Goal: Information Seeking & Learning: Learn about a topic

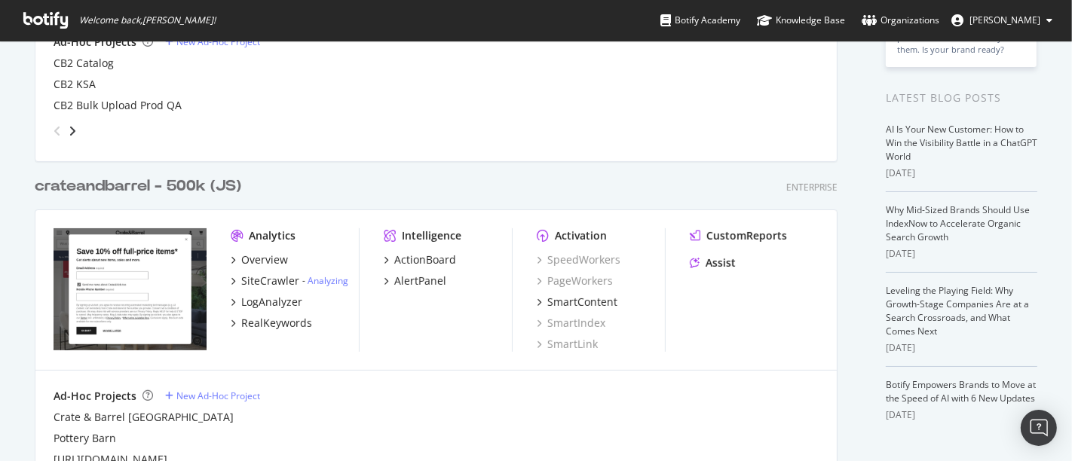
scroll to position [335, 0]
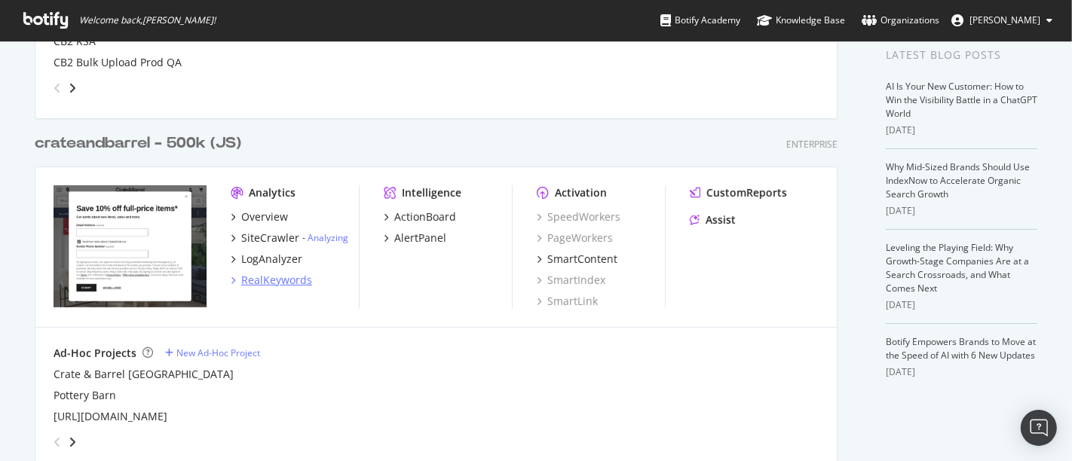
click at [286, 280] on div "RealKeywords" at bounding box center [276, 280] width 71 height 15
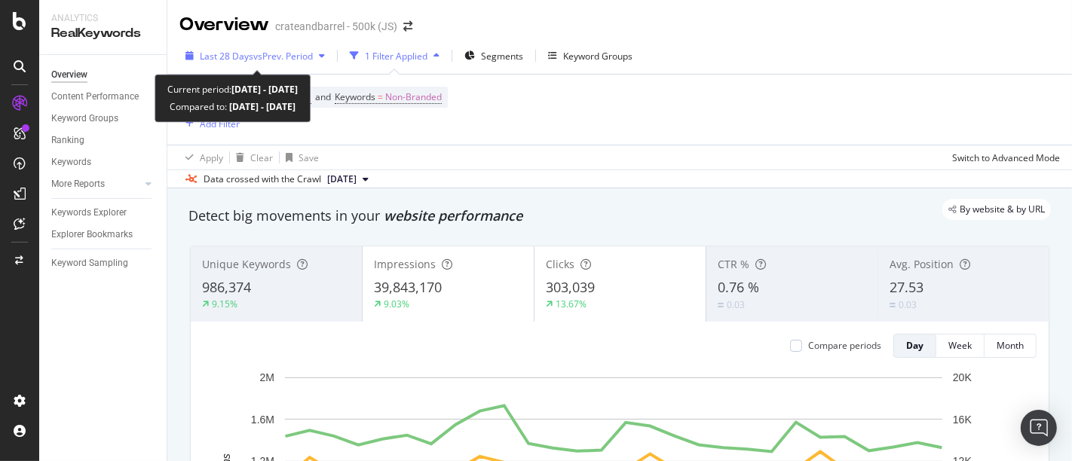
click at [245, 52] on span "Last 28 Days" at bounding box center [227, 56] width 54 height 13
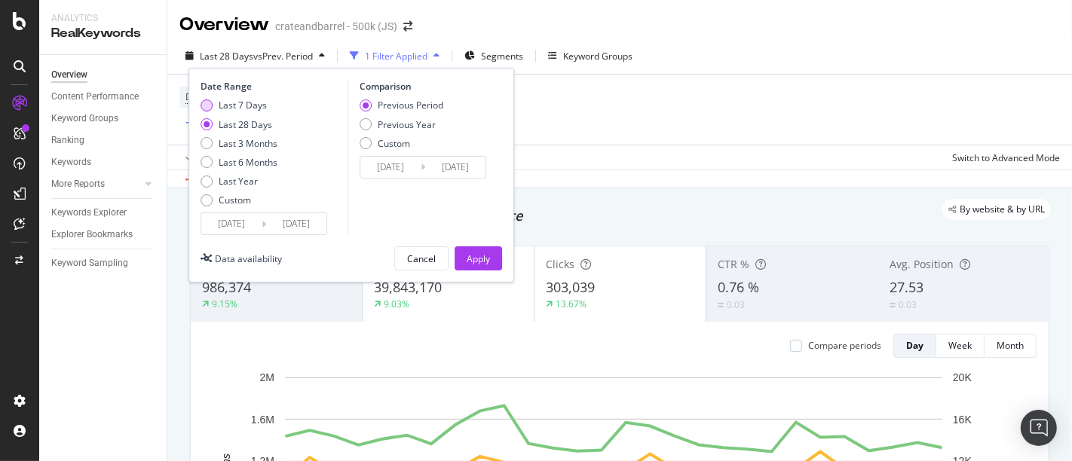
click at [201, 109] on div "Last 7 Days" at bounding box center [206, 105] width 12 height 12
type input "[DATE]"
drag, startPoint x: 482, startPoint y: 262, endPoint x: 203, endPoint y: 165, distance: 294.4
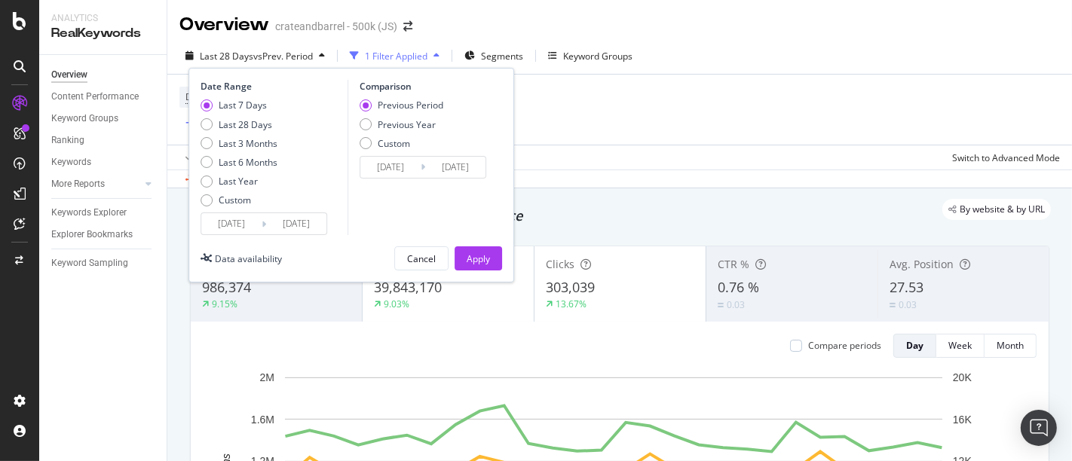
click at [481, 262] on div "Apply" at bounding box center [478, 258] width 23 height 13
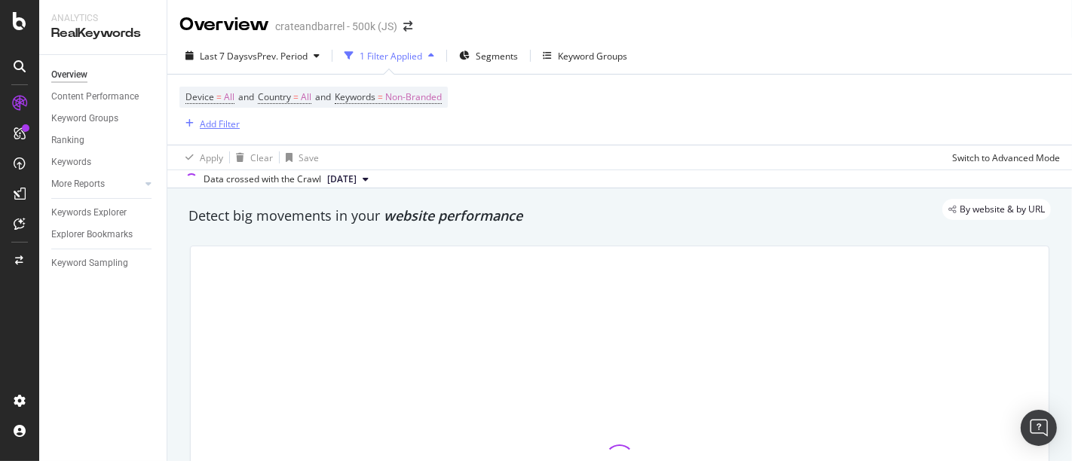
click at [225, 124] on div "Add Filter" at bounding box center [220, 124] width 40 height 13
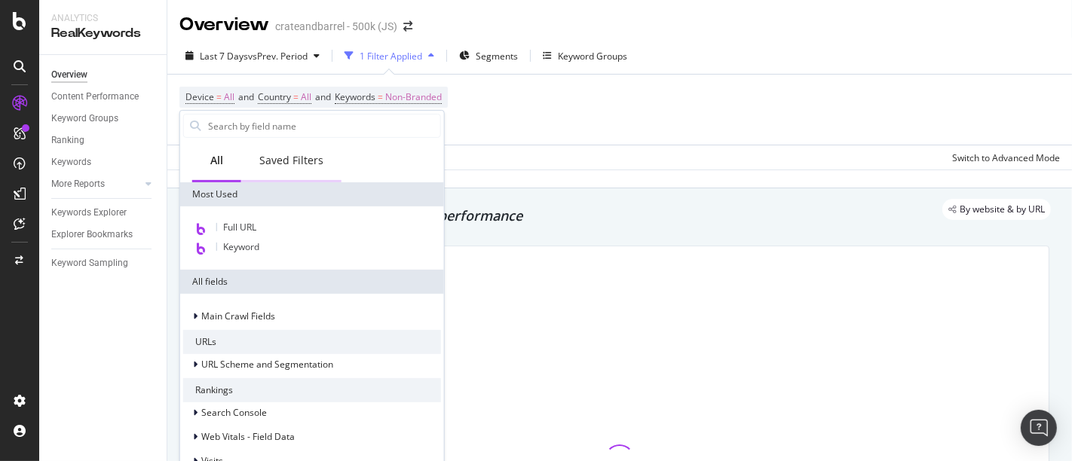
click at [301, 164] on div "Saved Filters" at bounding box center [291, 160] width 64 height 15
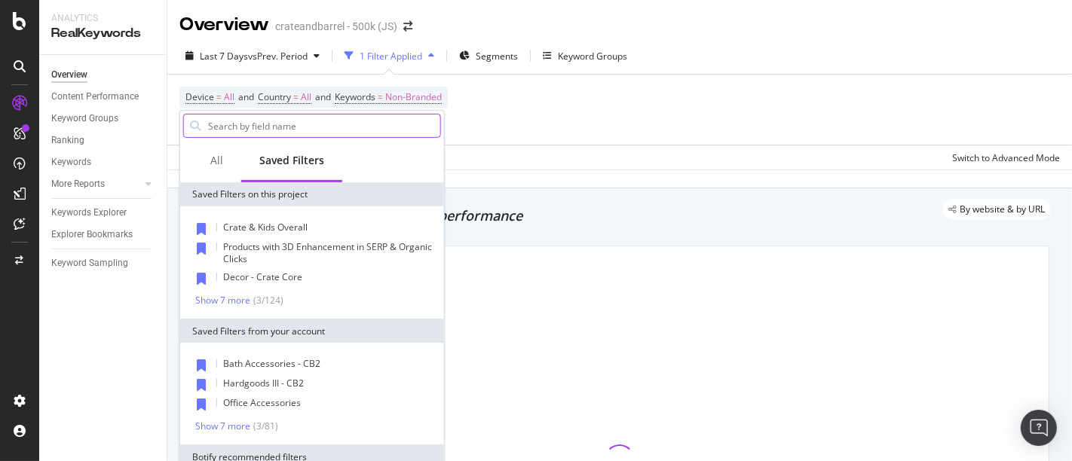
click at [308, 131] on input "text" at bounding box center [324, 126] width 234 height 23
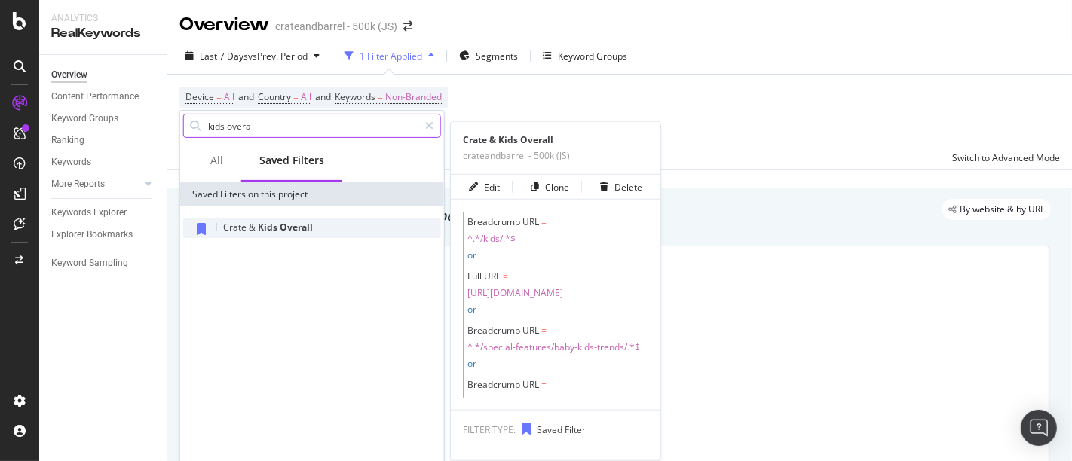
type input "kids overa"
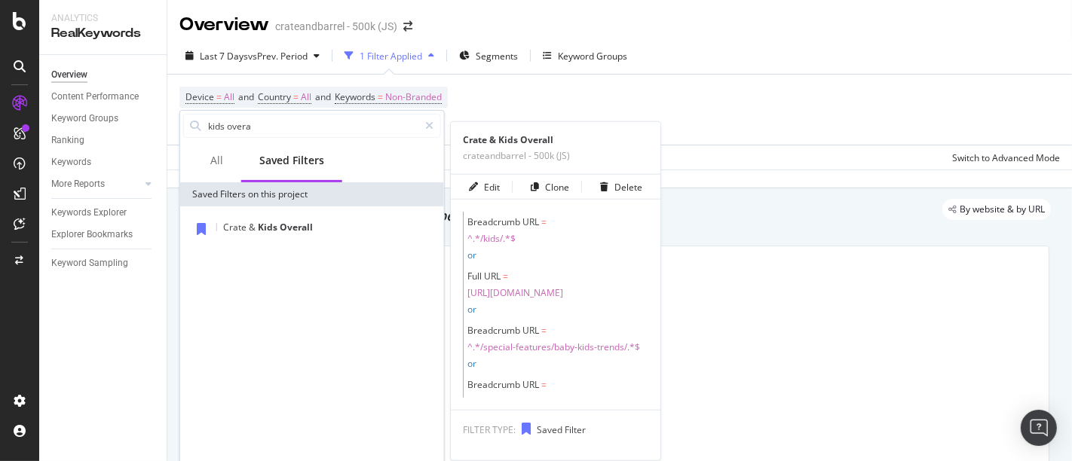
click at [302, 222] on span "Overall" at bounding box center [296, 227] width 33 height 13
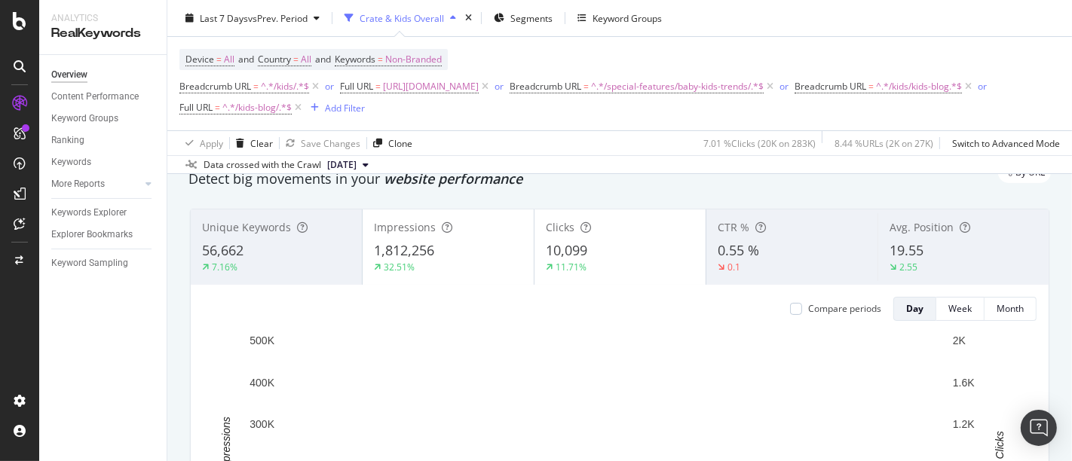
scroll to position [84, 0]
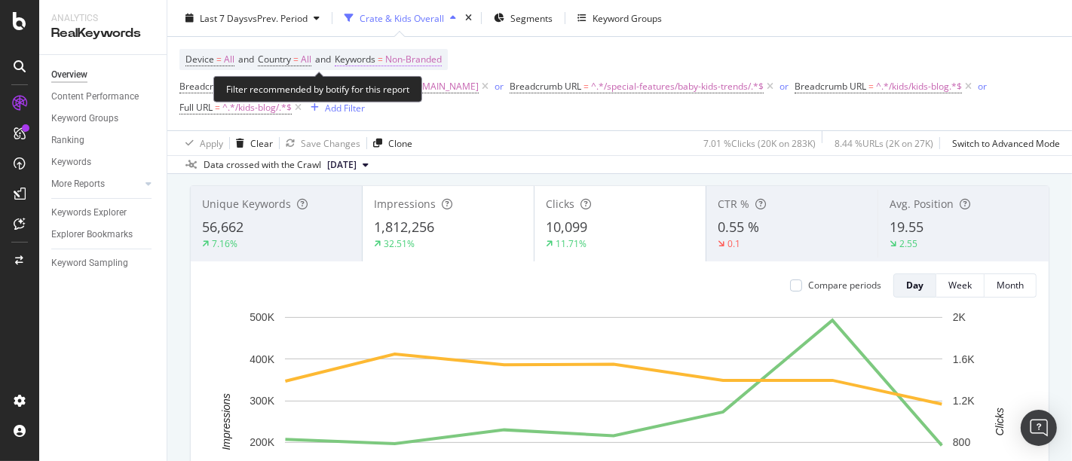
click at [418, 54] on span "Non-Branded" at bounding box center [413, 59] width 57 height 21
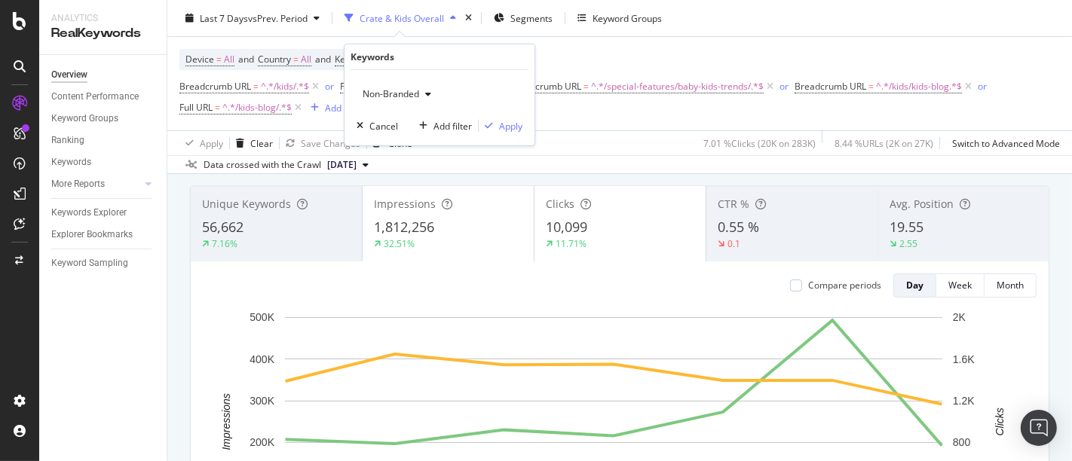
click at [422, 97] on div "button" at bounding box center [428, 94] width 18 height 9
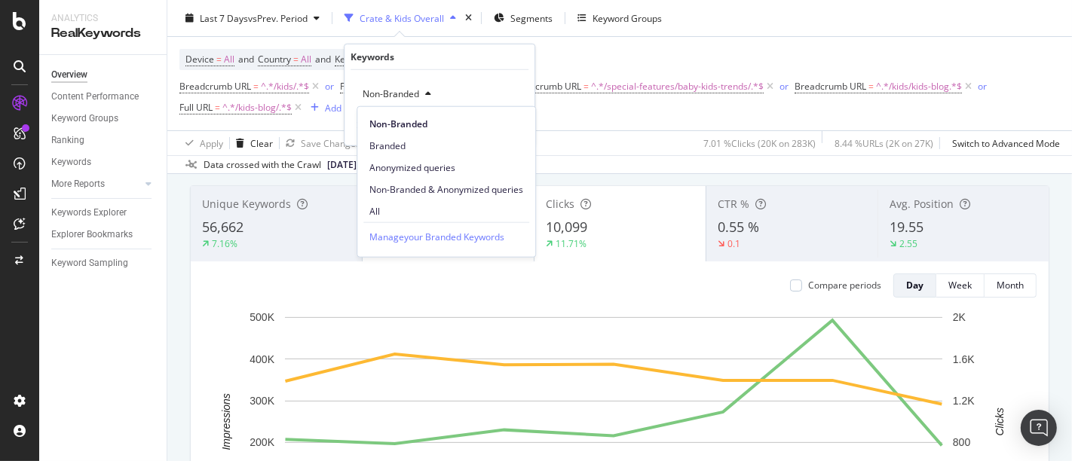
drag, startPoint x: 437, startPoint y: 205, endPoint x: 464, endPoint y: 198, distance: 28.0
click at [437, 204] on span "All" at bounding box center [446, 211] width 154 height 14
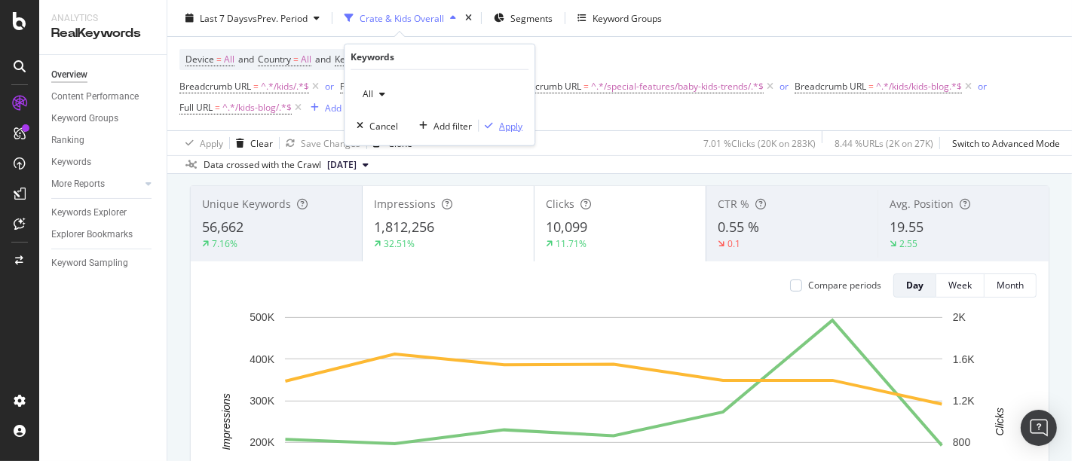
click at [510, 126] on div "Apply" at bounding box center [510, 125] width 23 height 13
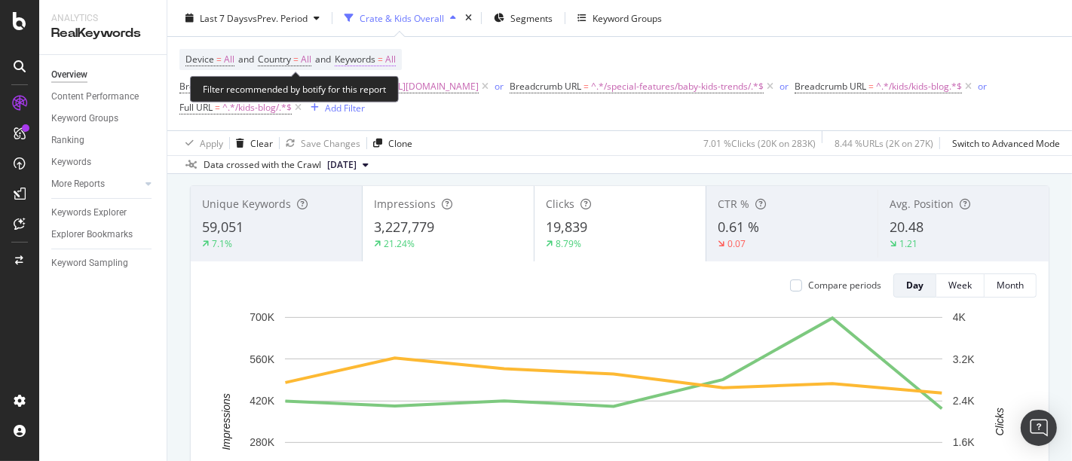
click at [396, 56] on span "All" at bounding box center [390, 59] width 11 height 21
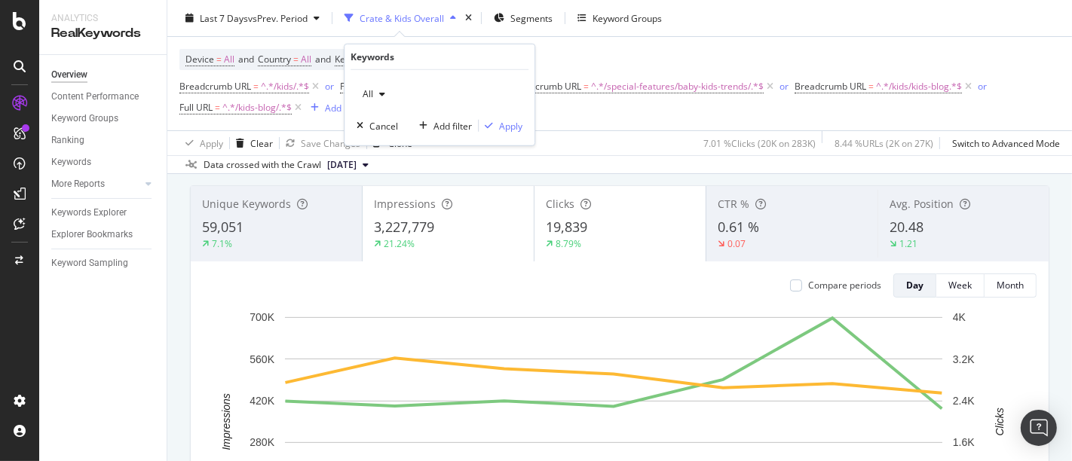
click at [375, 92] on div "button" at bounding box center [382, 94] width 18 height 9
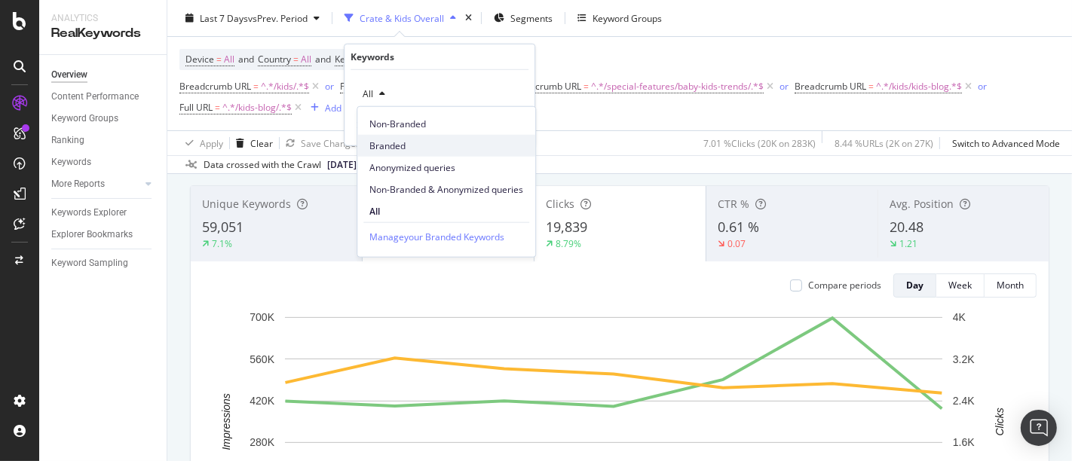
click at [401, 139] on span "Branded" at bounding box center [446, 146] width 154 height 14
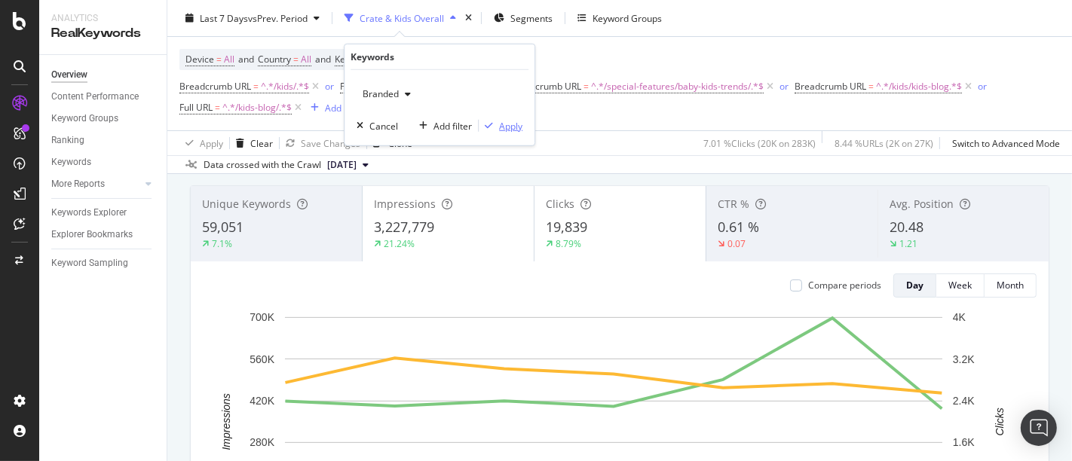
click at [509, 123] on div "Apply" at bounding box center [510, 125] width 23 height 13
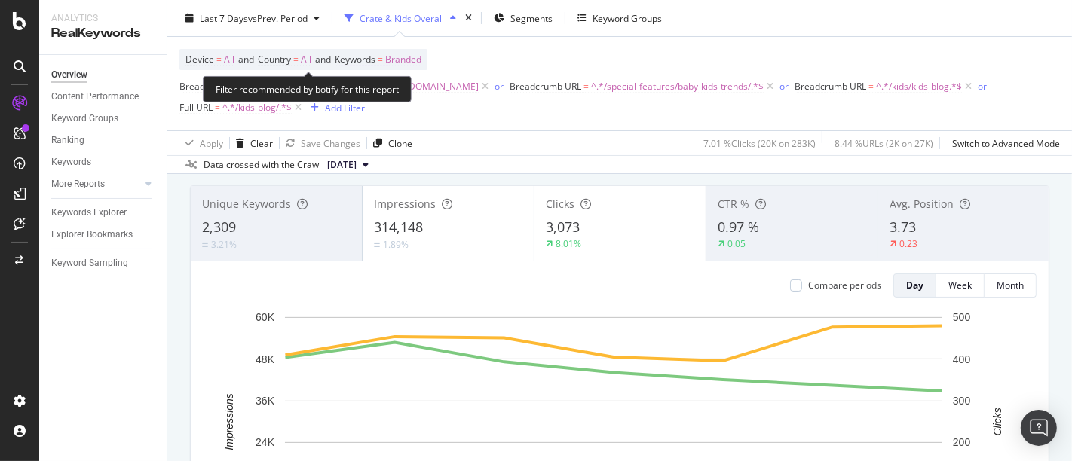
click at [413, 53] on span "Branded" at bounding box center [403, 59] width 36 height 21
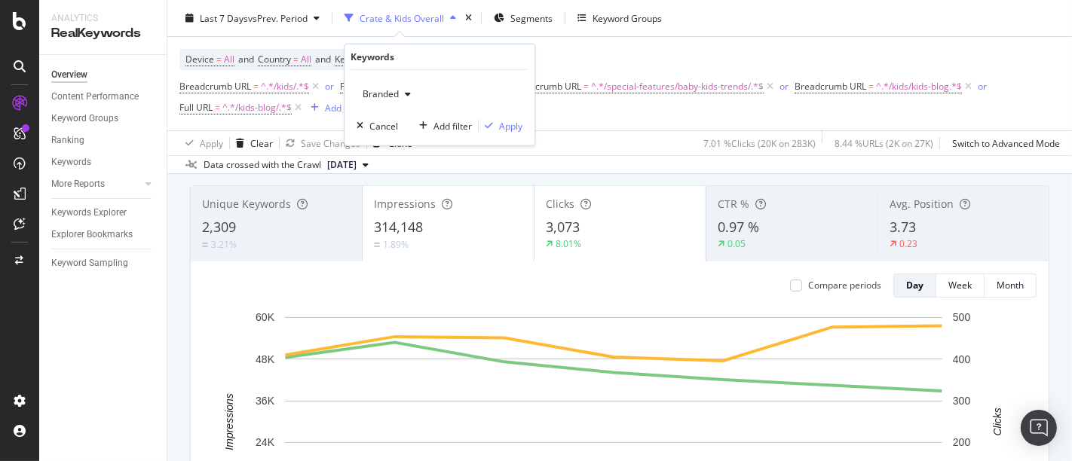
click at [406, 96] on icon "button" at bounding box center [408, 94] width 6 height 9
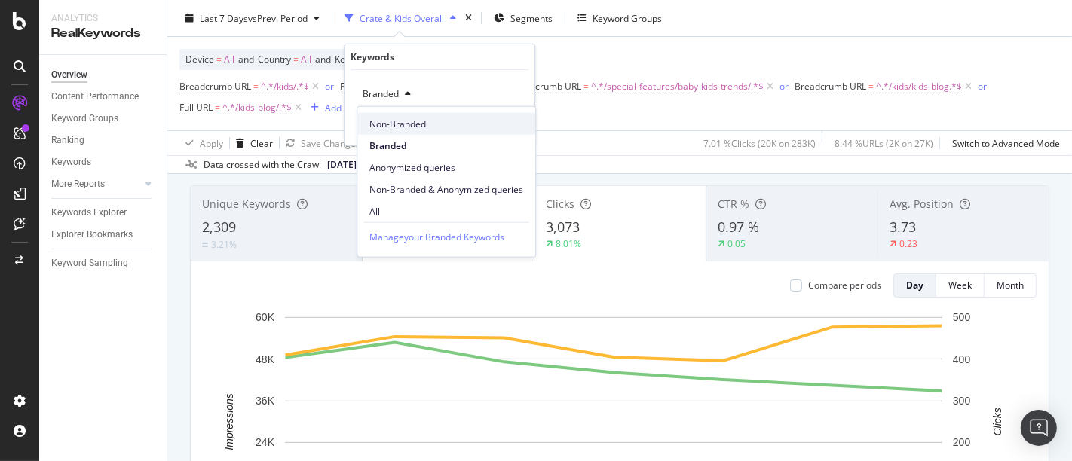
click at [403, 128] on span "Non-Branded" at bounding box center [446, 124] width 154 height 14
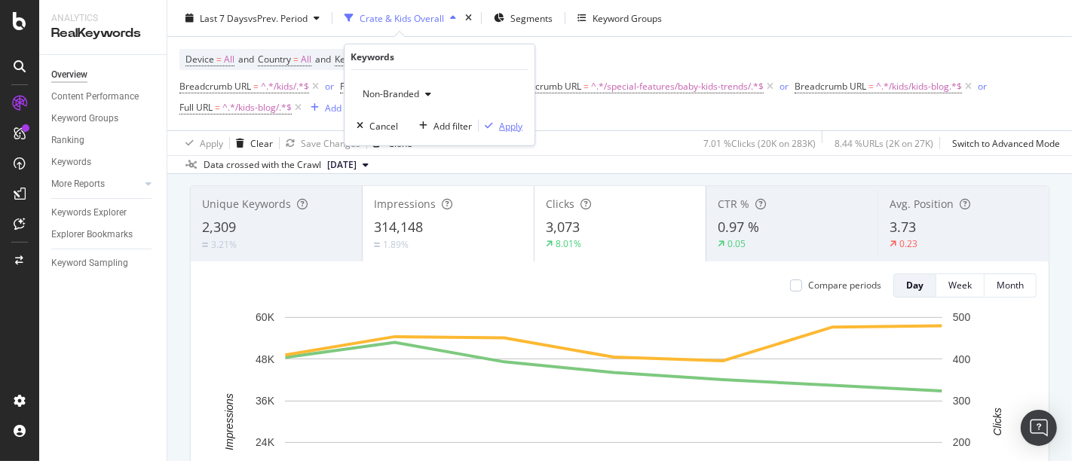
click at [504, 129] on div "Apply" at bounding box center [510, 125] width 23 height 13
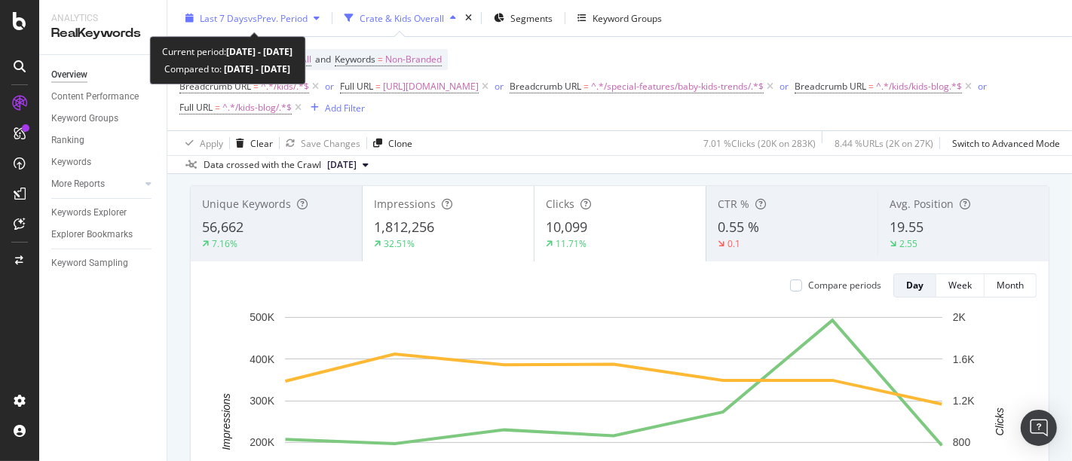
click at [308, 14] on span "vs Prev. Period" at bounding box center [278, 17] width 60 height 13
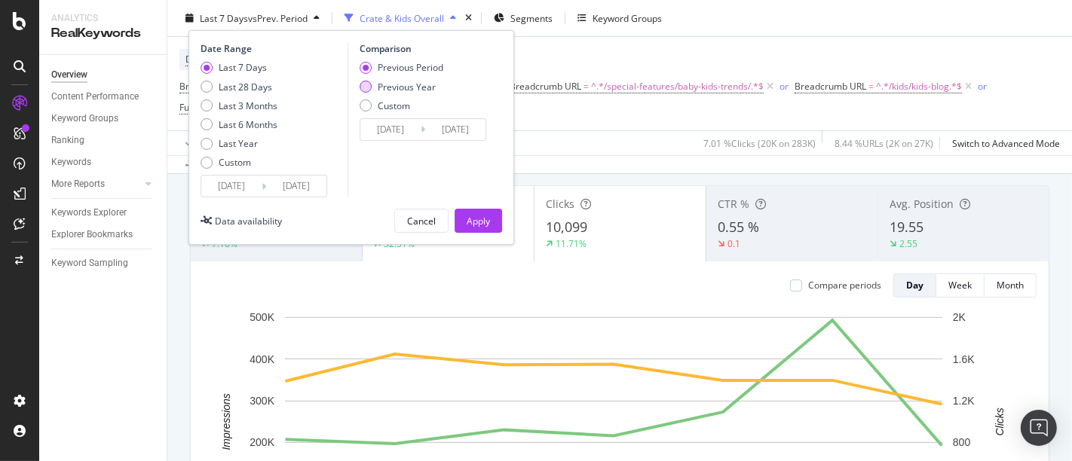
click at [363, 87] on div "Previous Year" at bounding box center [366, 87] width 12 height 12
type input "[DATE]"
click at [464, 224] on button "Apply" at bounding box center [477, 221] width 47 height 24
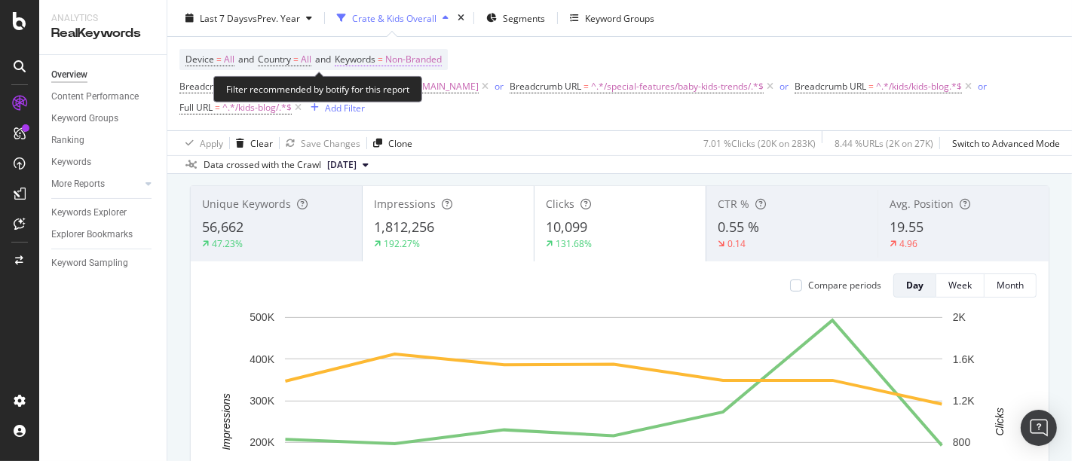
click at [422, 59] on span "Non-Branded" at bounding box center [413, 59] width 57 height 21
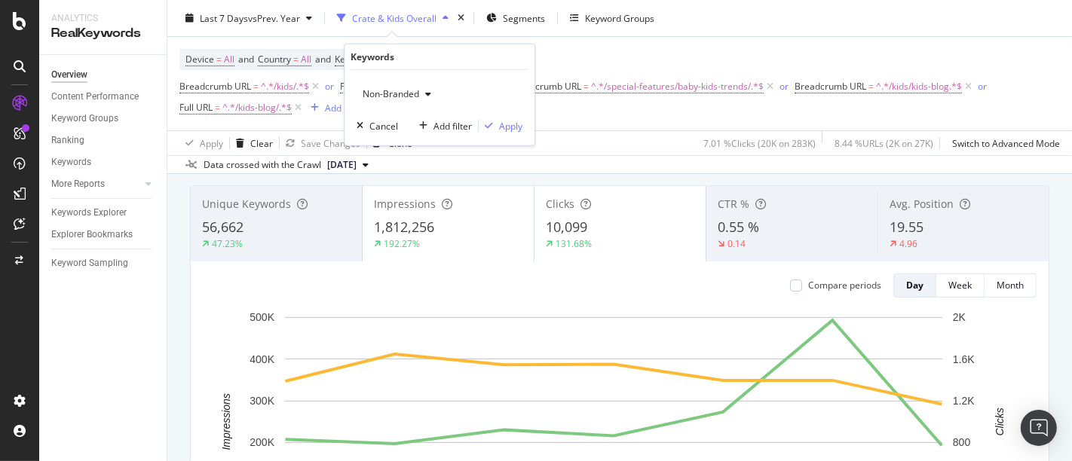
click at [409, 93] on span "Non-Branded" at bounding box center [387, 93] width 63 height 13
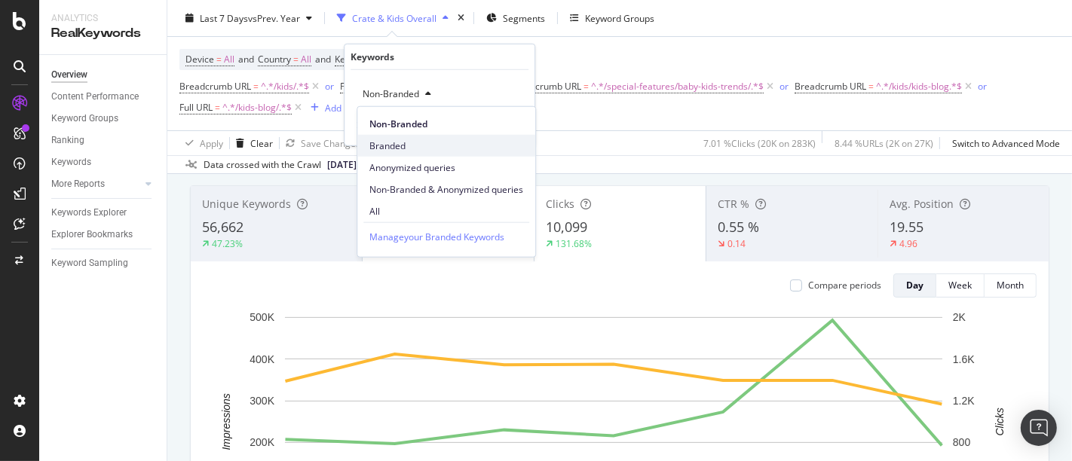
click at [409, 142] on span "Branded" at bounding box center [446, 146] width 154 height 14
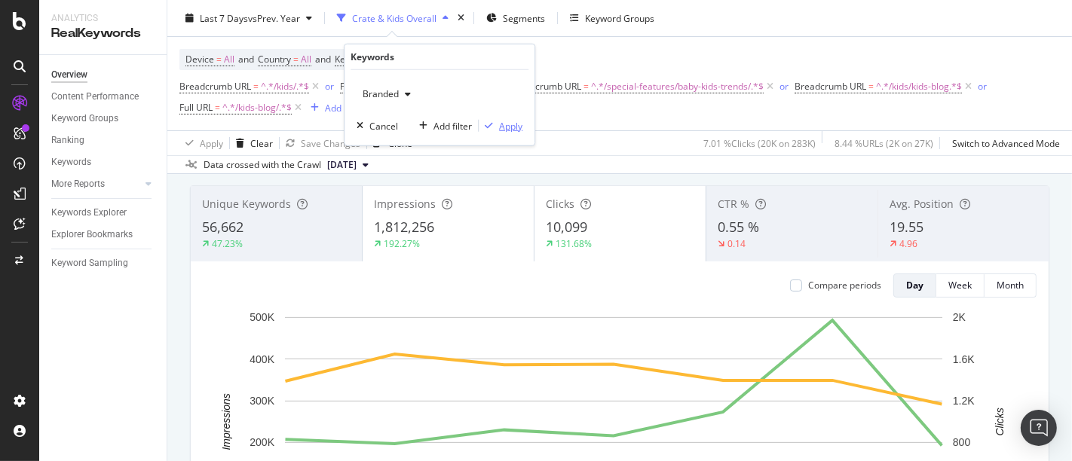
click at [513, 128] on div "Apply" at bounding box center [510, 125] width 23 height 13
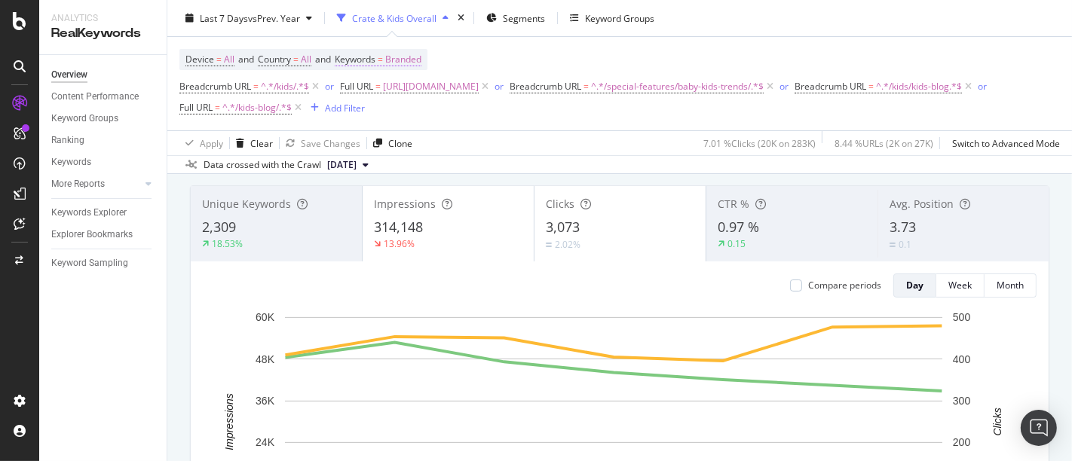
click at [421, 61] on span "Branded" at bounding box center [403, 59] width 36 height 21
click at [396, 94] on span "Branded" at bounding box center [377, 93] width 42 height 13
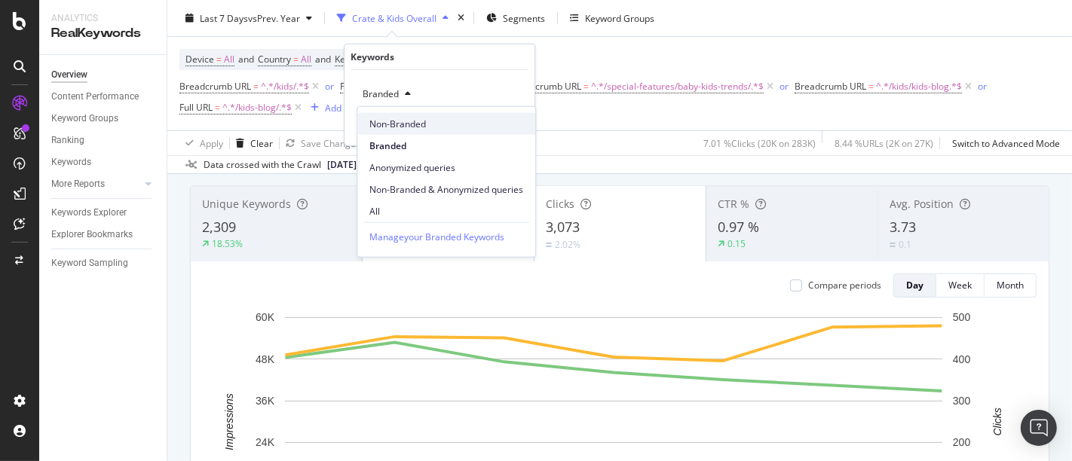
click at [399, 124] on span "Non-Branded" at bounding box center [446, 124] width 154 height 14
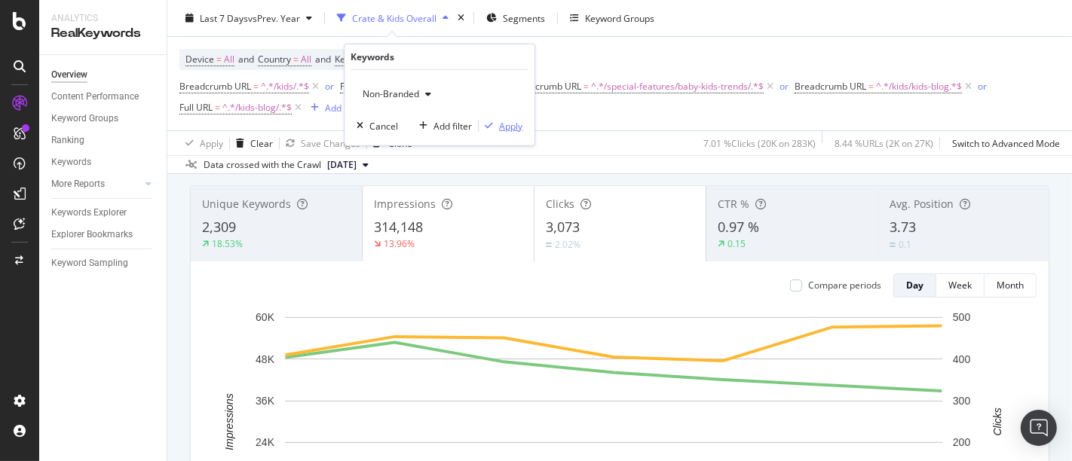
click at [500, 122] on div "Apply" at bounding box center [510, 125] width 23 height 13
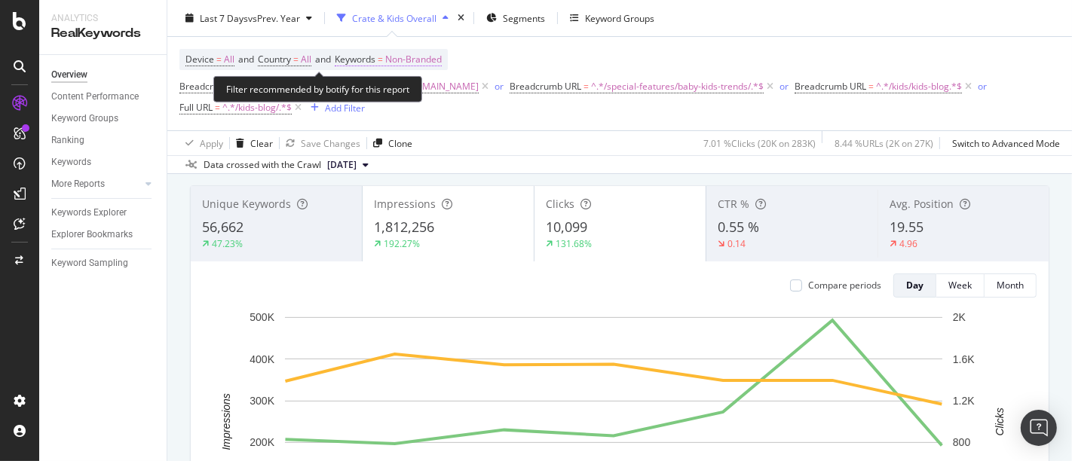
click at [433, 60] on span "Non-Branded" at bounding box center [413, 59] width 57 height 21
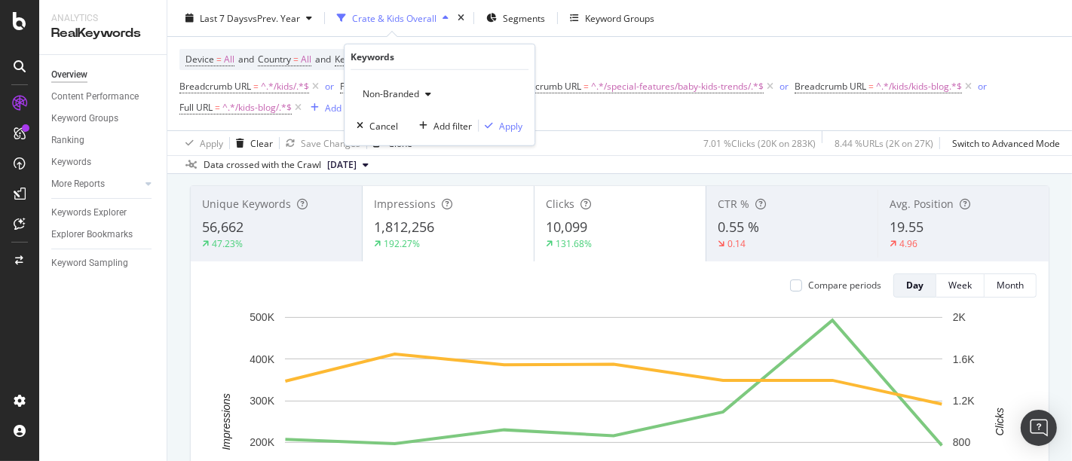
click at [422, 90] on div "button" at bounding box center [428, 94] width 18 height 9
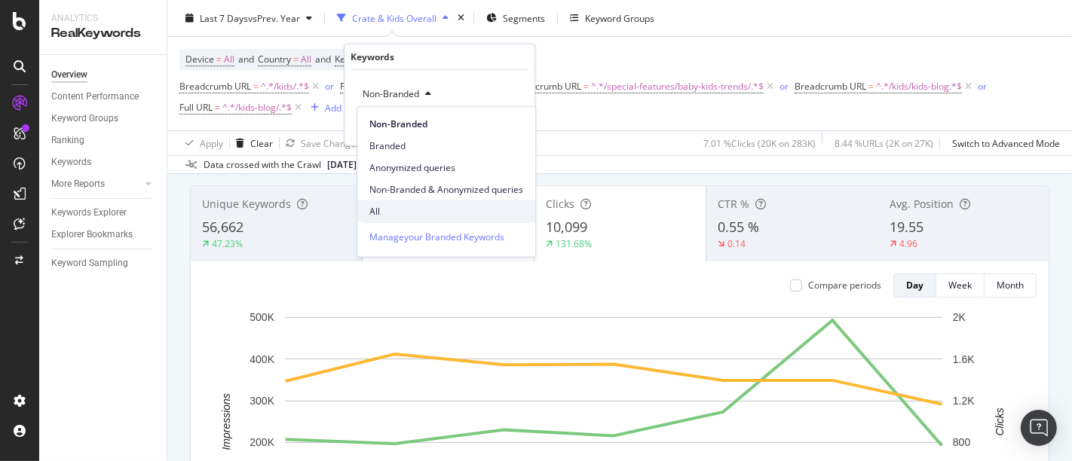
click at [420, 204] on span "All" at bounding box center [446, 211] width 154 height 14
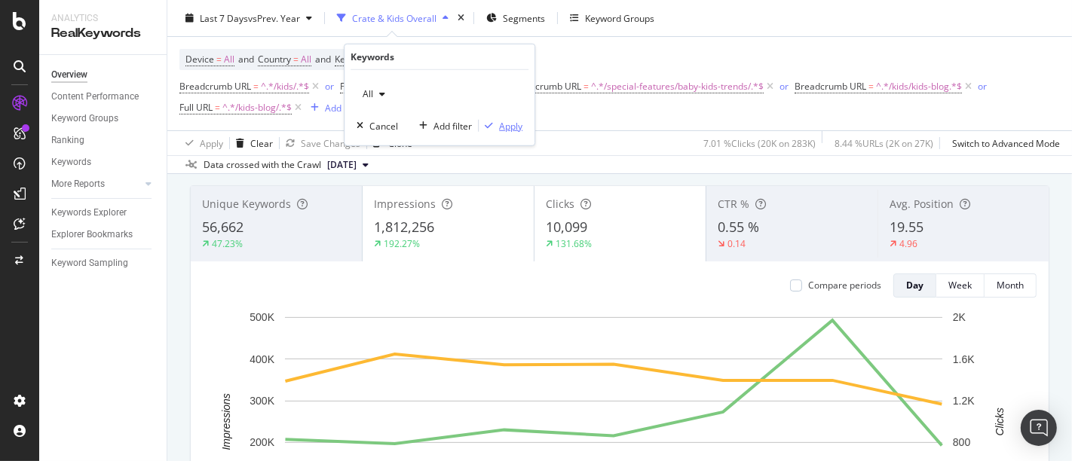
drag, startPoint x: 503, startPoint y: 127, endPoint x: 1044, endPoint y: 203, distance: 545.7
click at [502, 128] on div "Apply" at bounding box center [510, 125] width 23 height 13
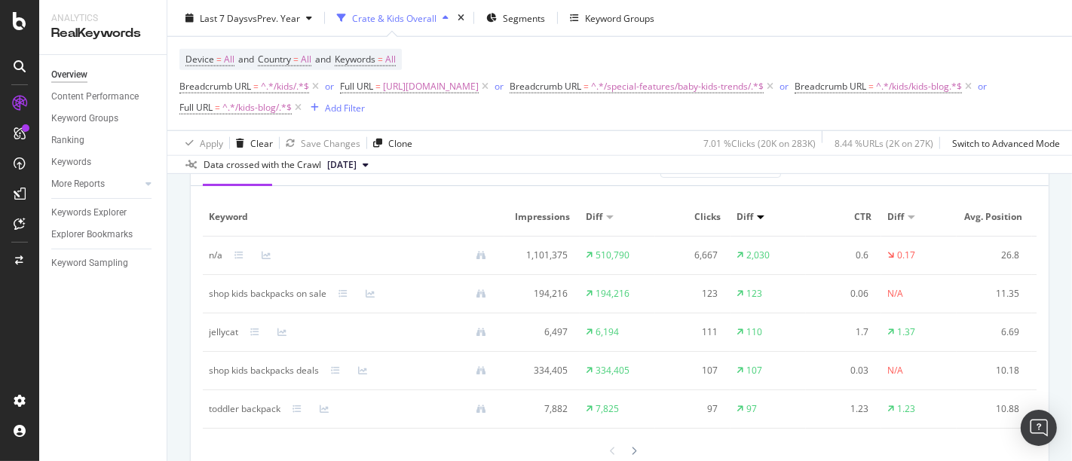
scroll to position [1507, 0]
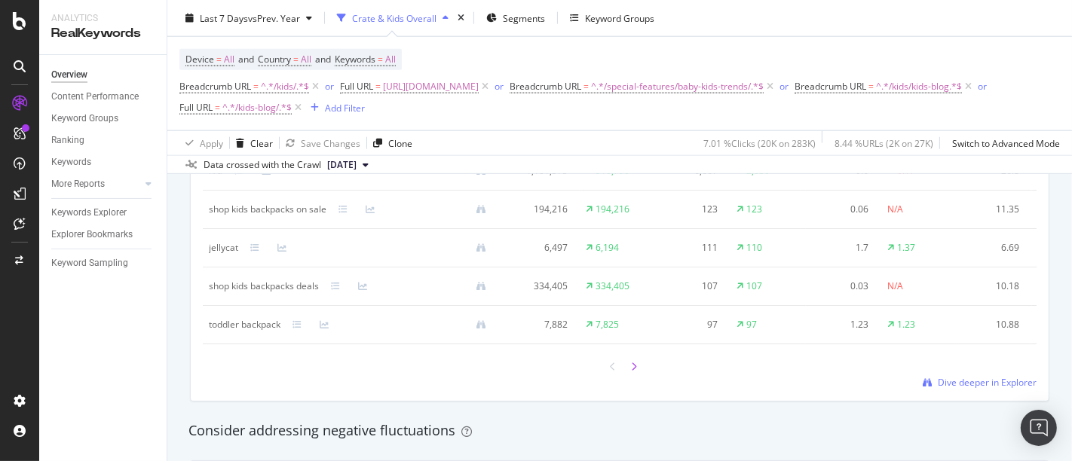
click at [631, 376] on div at bounding box center [634, 366] width 14 height 20
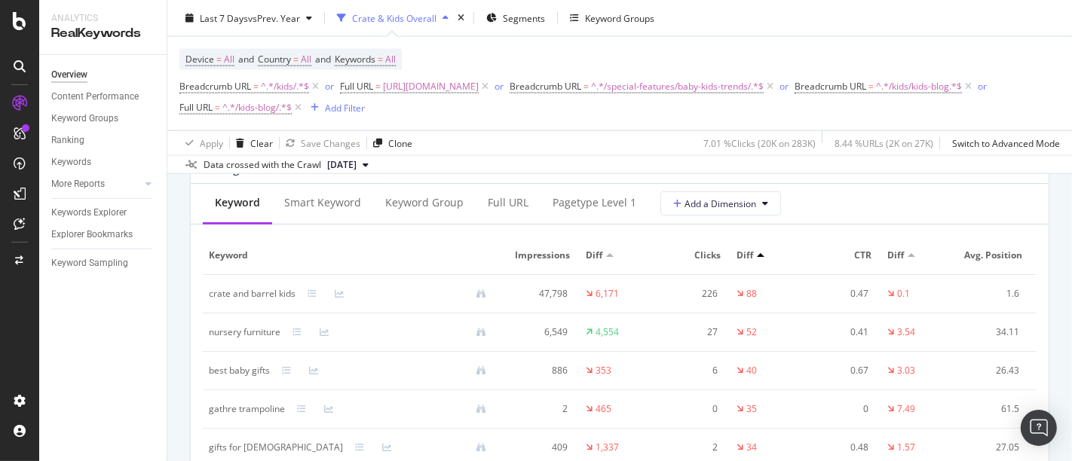
scroll to position [1842, 0]
